Goal: Task Accomplishment & Management: Use online tool/utility

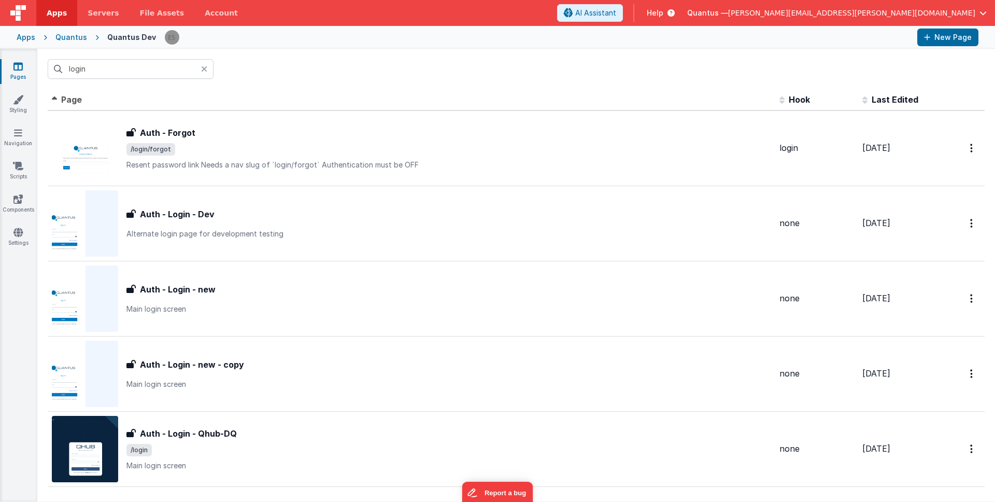
click at [483, 69] on div "login" at bounding box center [516, 69] width 958 height 40
click at [82, 42] on div "Apps Quantus Quantus Dev New Page" at bounding box center [497, 37] width 995 height 23
click at [102, 69] on input "login" at bounding box center [131, 69] width 166 height 20
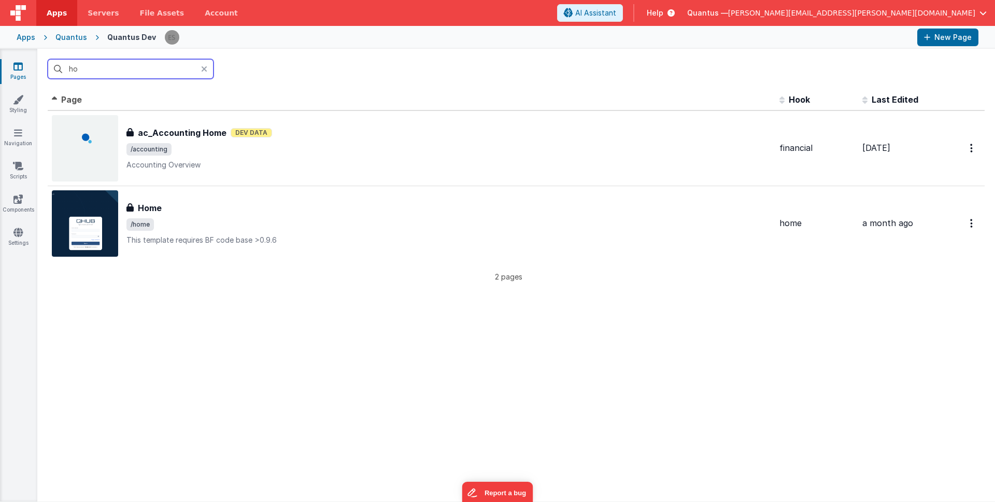
type input "h"
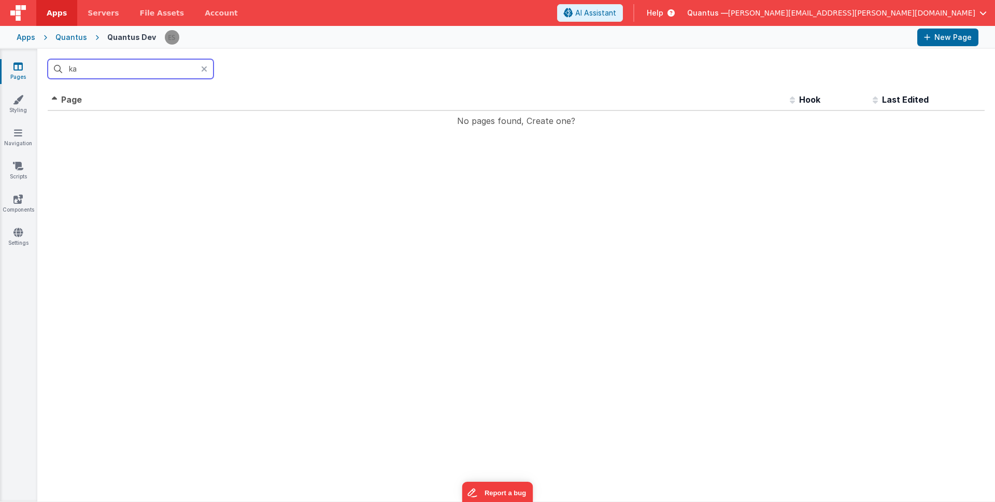
type input "k"
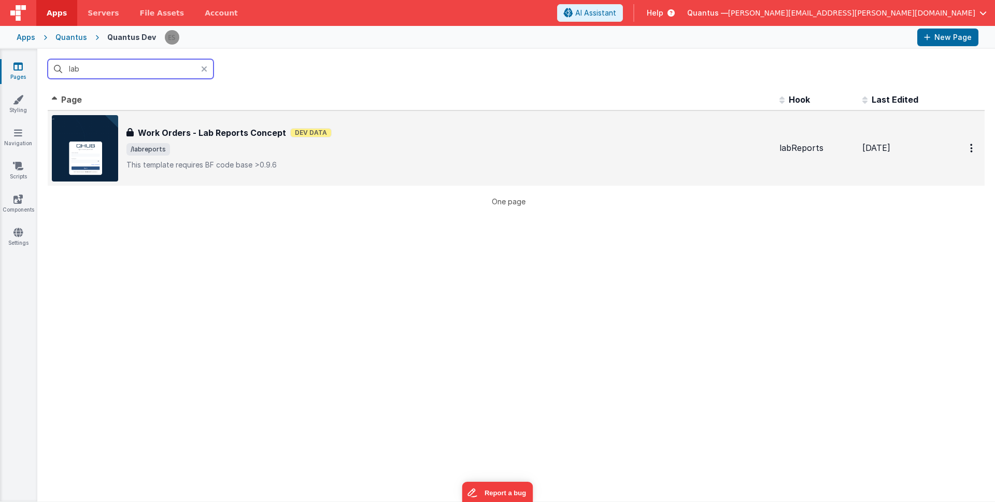
type input "lab"
click at [194, 136] on h3 "Work Orders - Lab Reports Concept" at bounding box center [212, 132] width 148 height 12
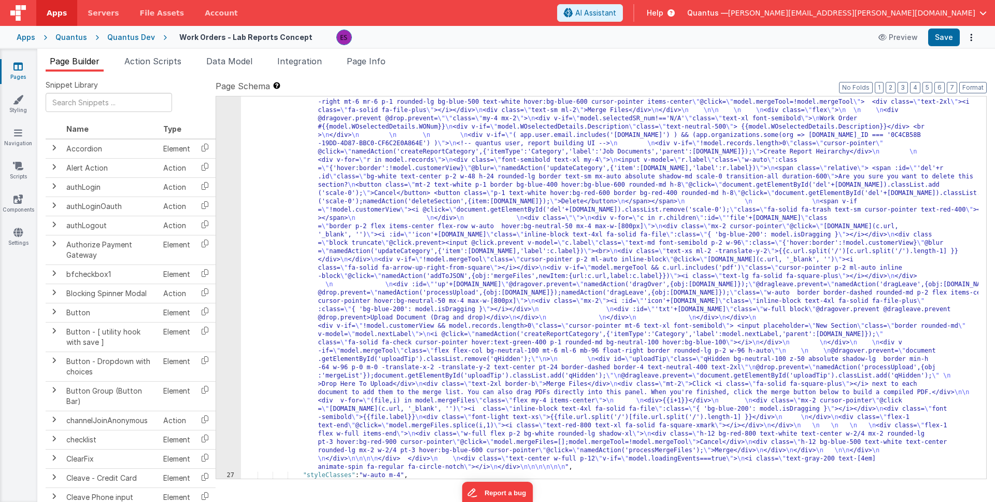
scroll to position [673, 0]
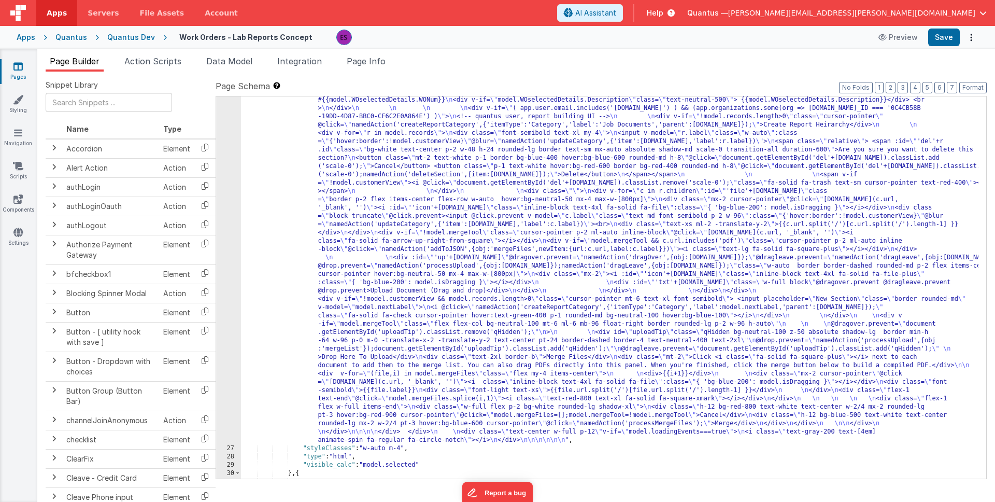
click at [294, 239] on div ""html" : " \n\n <div id= \" progressModal \" v-show= \" model.zipping \" class=…" at bounding box center [609, 399] width 737 height 904
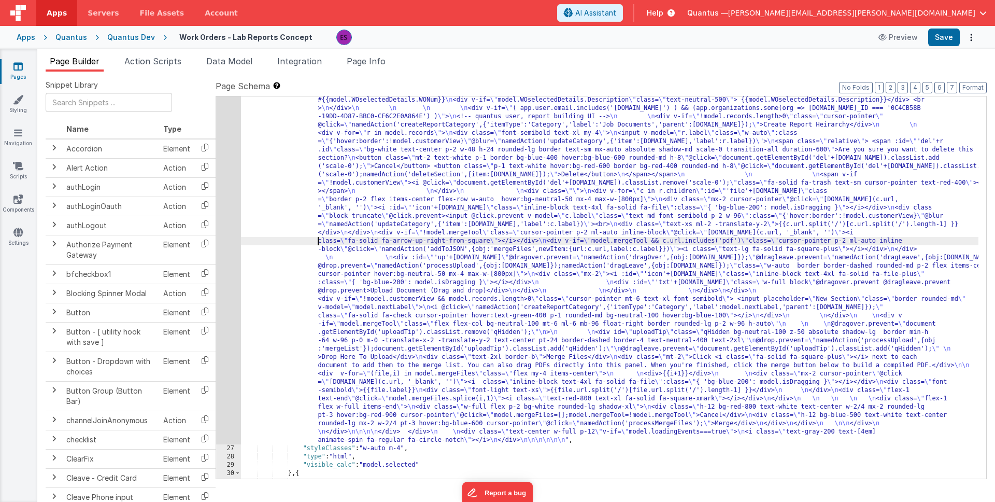
click at [223, 256] on div "26" at bounding box center [228, 196] width 25 height 498
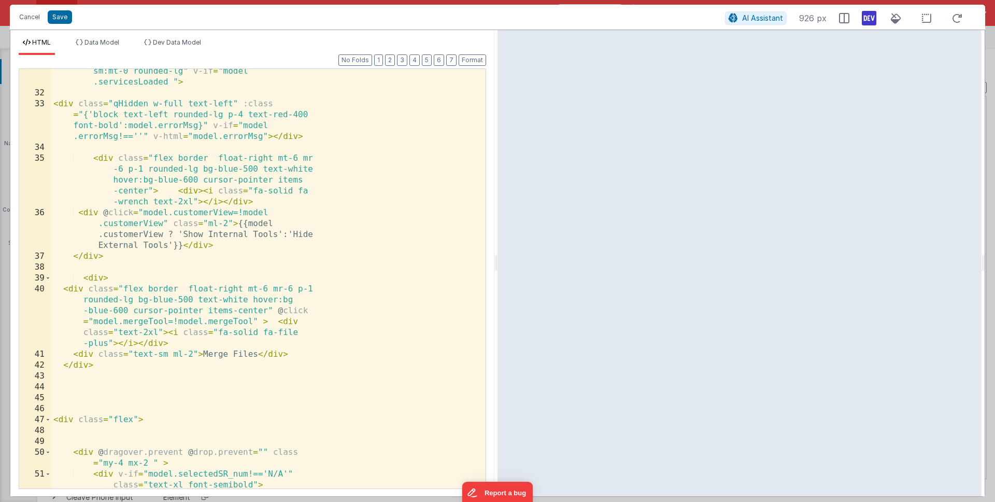
scroll to position [670, 0]
click at [868, 22] on icon at bounding box center [869, 18] width 15 height 17
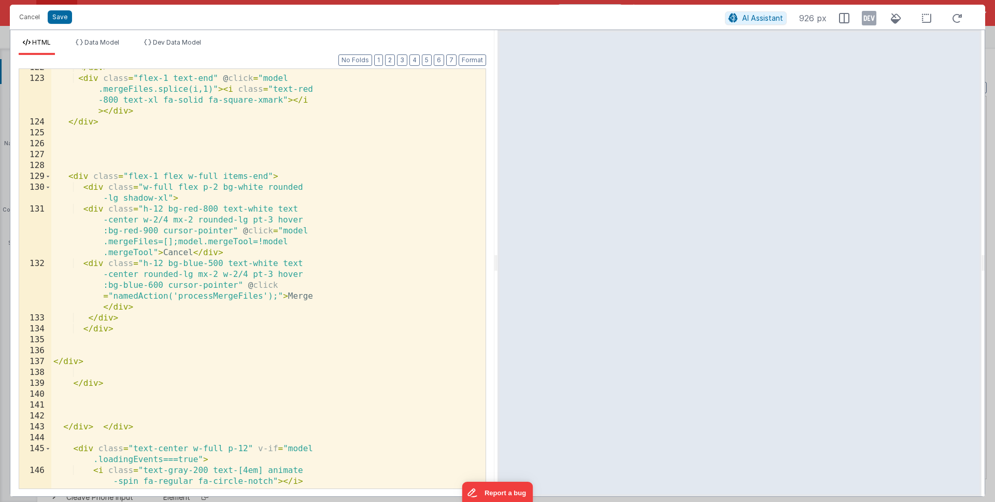
scroll to position [3336, 0]
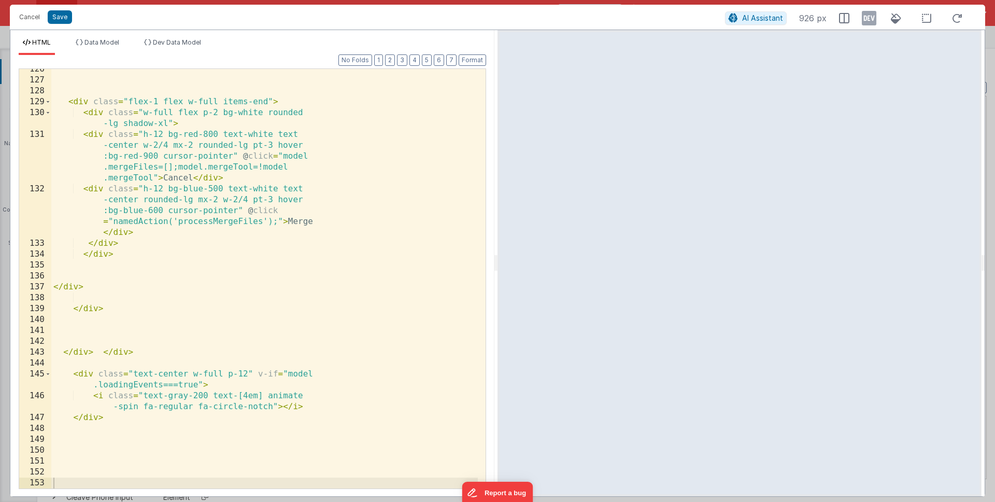
click at [137, 446] on div "< div class = "flex-1 flex w-full items-end" > < div class = "w-full flex p-2 b…" at bounding box center [264, 284] width 427 height 441
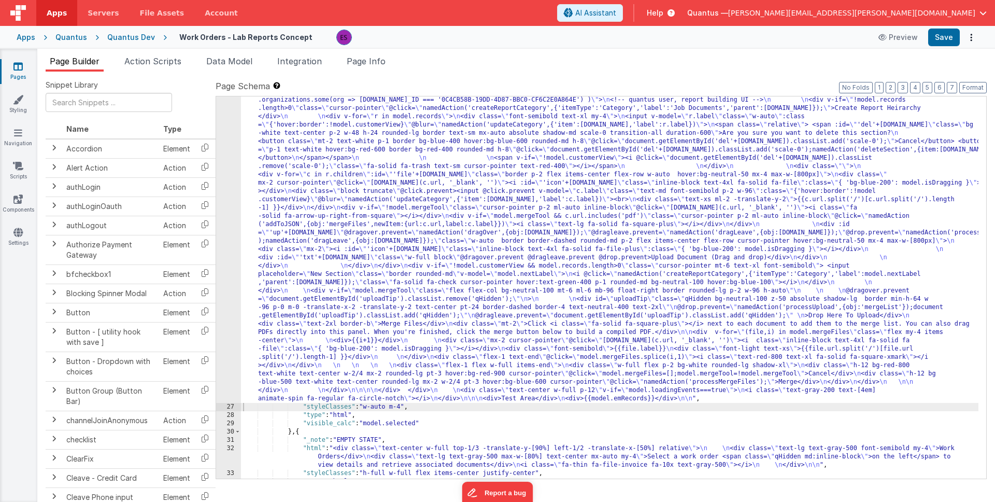
click at [325, 153] on div ""html" : " \n\n <div id= \" progressModal \" v-show= \" model.zipping \" class=…" at bounding box center [609, 370] width 737 height 846
drag, startPoint x: 666, startPoint y: 399, endPoint x: 640, endPoint y: 399, distance: 25.9
click at [640, 399] on div ""html" : " \n\n <div id= \" progressModal \" v-show= \" model.zipping \" class=…" at bounding box center [609, 370] width 737 height 846
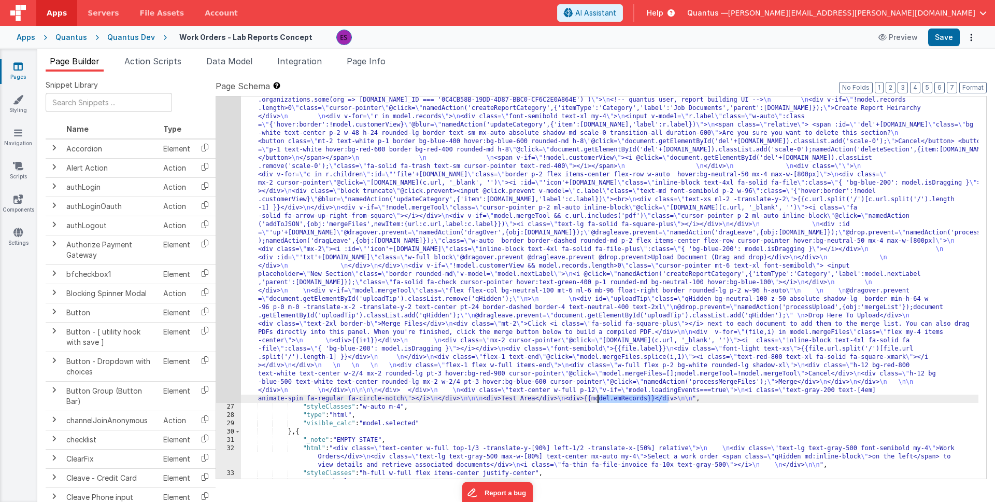
drag, startPoint x: 669, startPoint y: 398, endPoint x: 596, endPoint y: 399, distance: 72.6
click at [596, 399] on div ""html" : " \n\n <div id= \" progressModal \" v-show= \" model.zipping \" class=…" at bounding box center [609, 370] width 737 height 846
click at [669, 397] on div ""html" : " \n\n <div id= \" progressModal \" v-show= \" model.zipping \" class=…" at bounding box center [609, 370] width 737 height 846
paste textarea
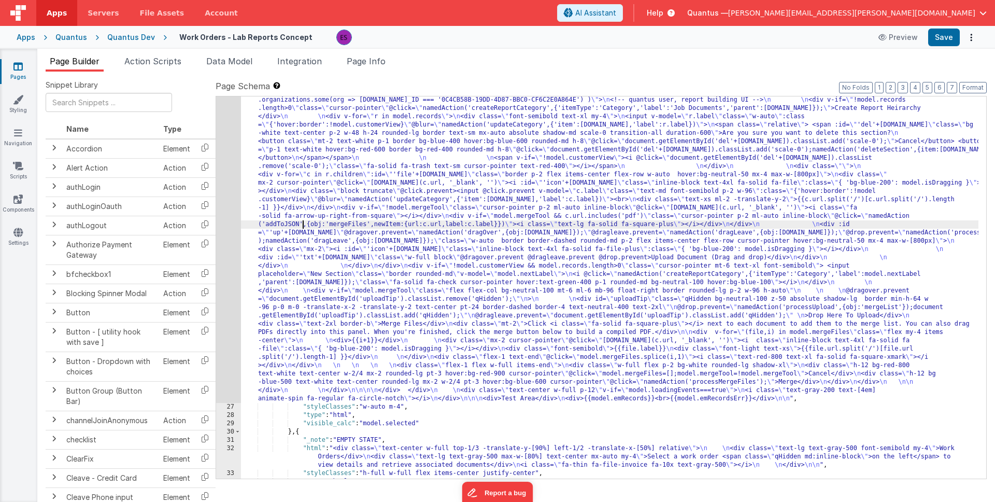
click at [301, 220] on div ""html" : " \n\n <div id= \" progressModal \" v-show= \" model.zipping \" class=…" at bounding box center [609, 370] width 737 height 846
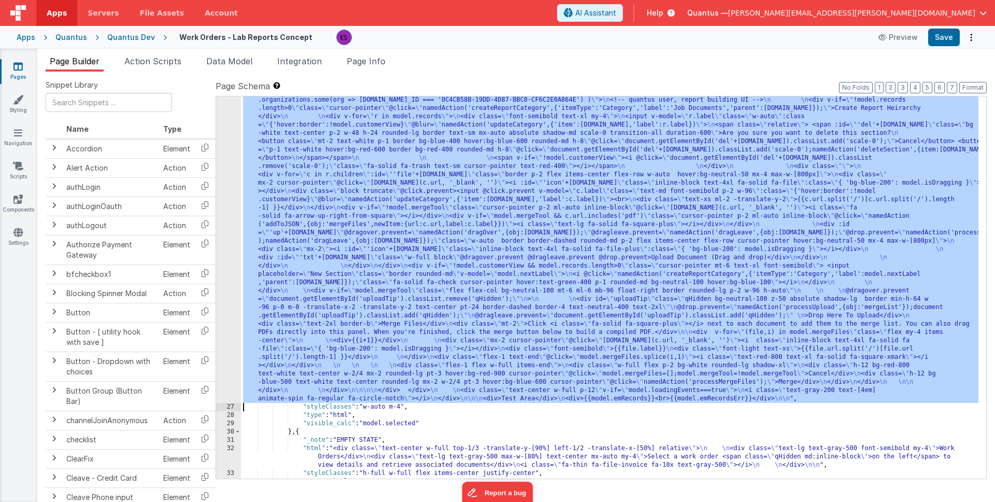
click at [231, 249] on div "26" at bounding box center [228, 175] width 25 height 456
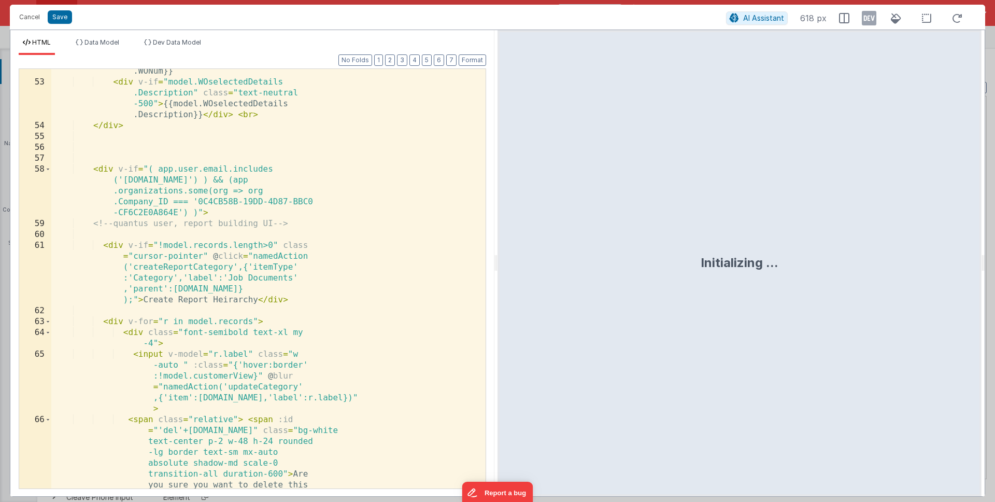
scroll to position [1113, 0]
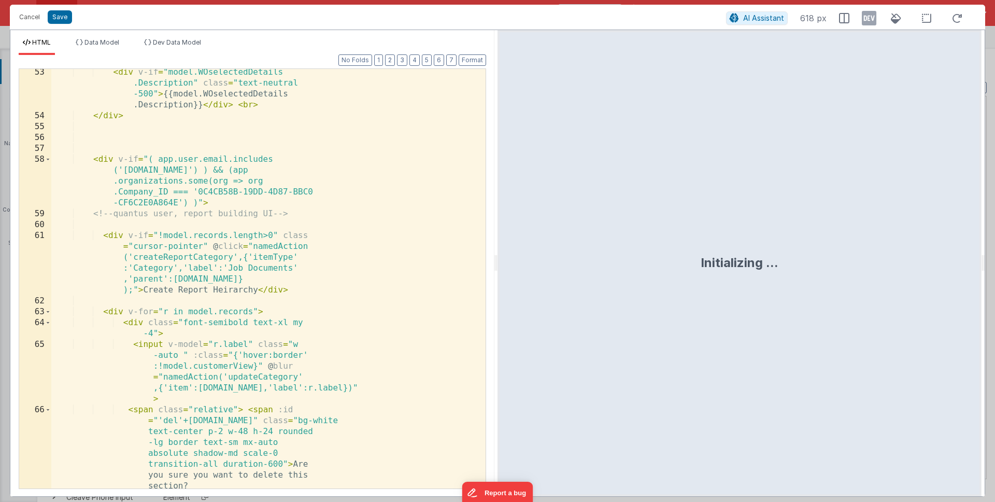
click at [485, 224] on div at bounding box center [480, 278] width 10 height 419
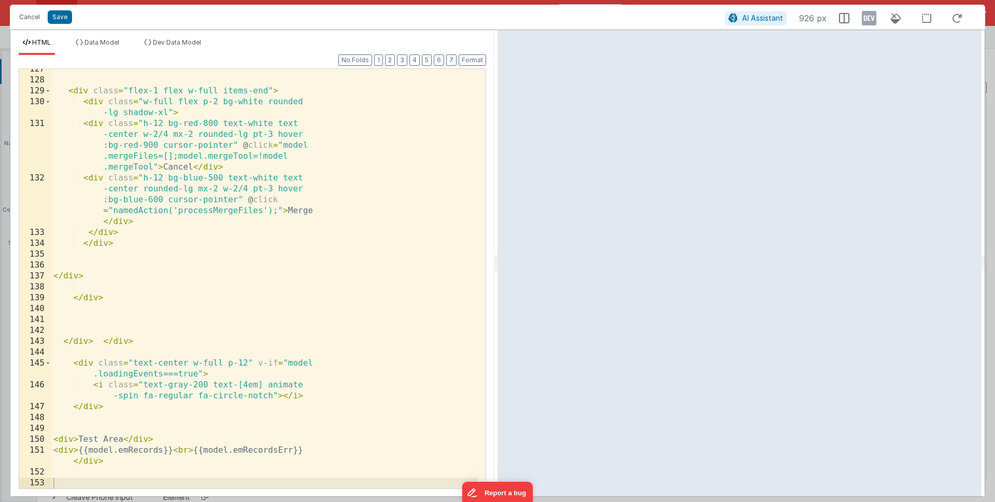
scroll to position [3346, 0]
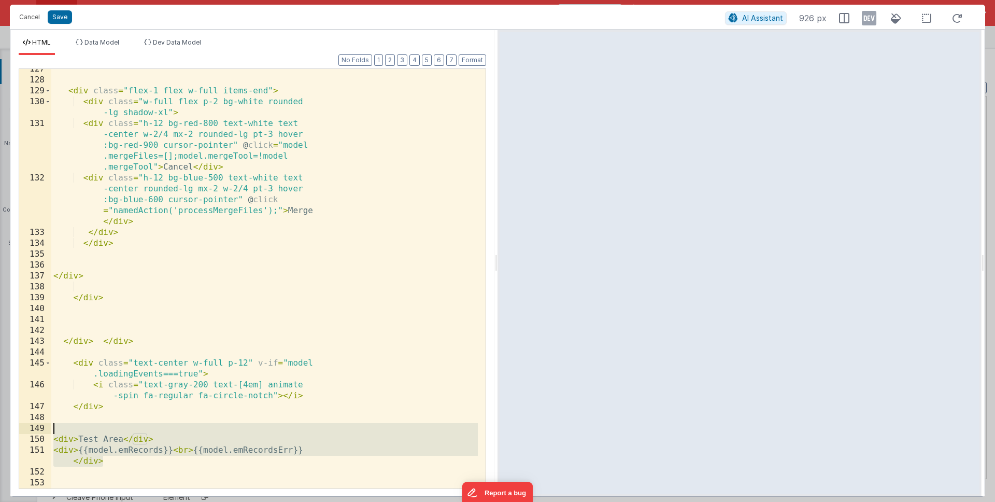
drag, startPoint x: 124, startPoint y: 463, endPoint x: 26, endPoint y: 421, distance: 106.1
click at [26, 421] on div "127 128 129 130 131 132 133 134 135 136 137 138 139 140 141 142 143 144 145 146…" at bounding box center [252, 278] width 467 height 420
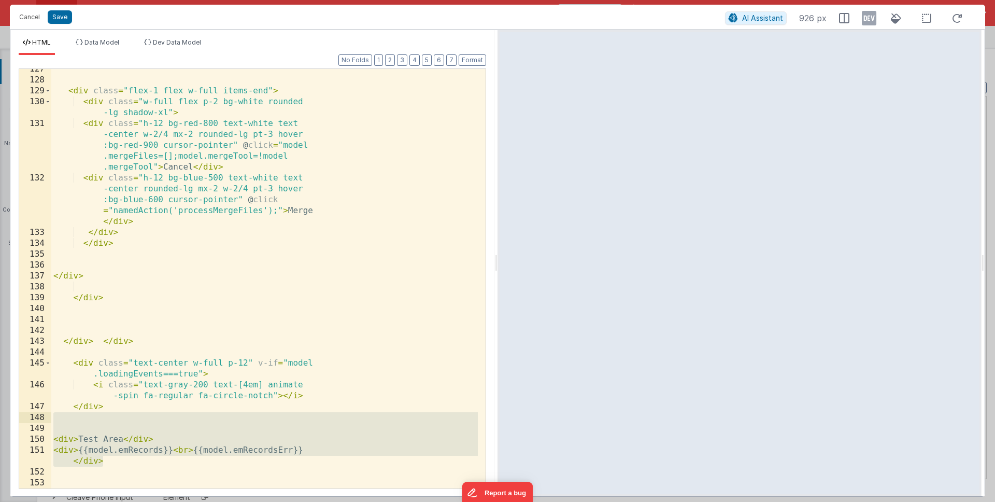
scroll to position [3303, 0]
